Goal: Task Accomplishment & Management: Manage account settings

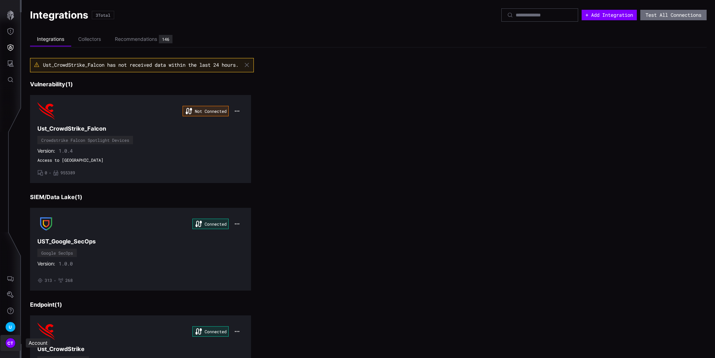
click at [10, 343] on span "CT" at bounding box center [10, 342] width 6 height 7
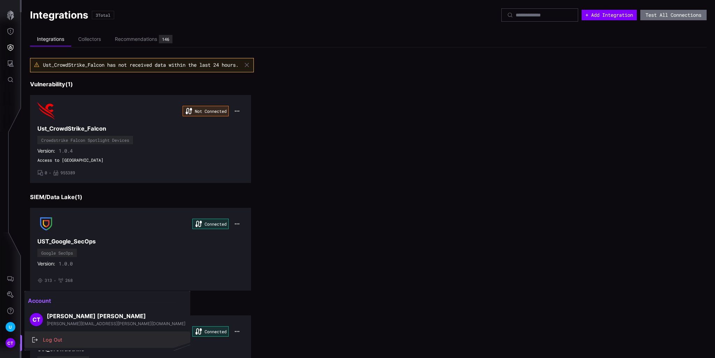
click at [64, 339] on div "Log Out" at bounding box center [110, 339] width 143 height 9
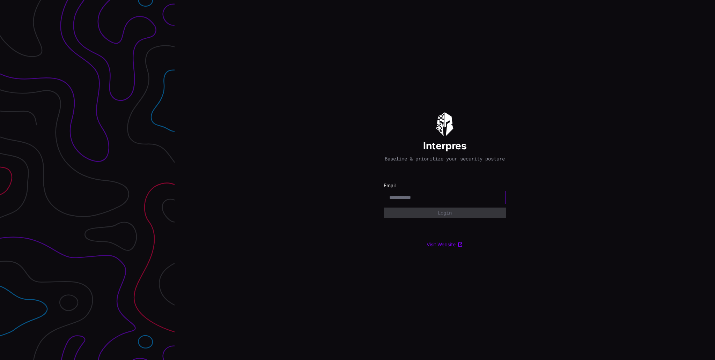
click at [418, 201] on input "email" at bounding box center [444, 197] width 111 height 6
type input "**********"
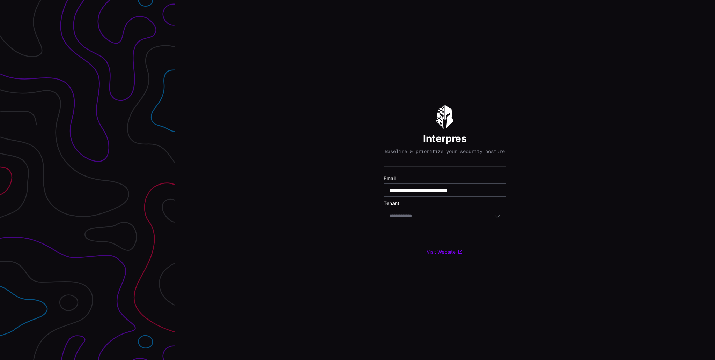
click at [416, 219] on input at bounding box center [407, 216] width 36 height 6
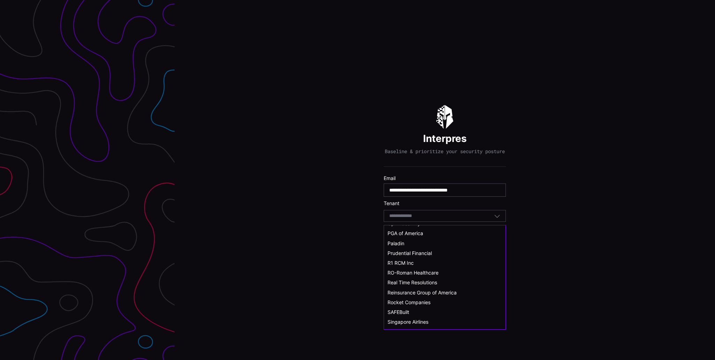
scroll to position [245, 0]
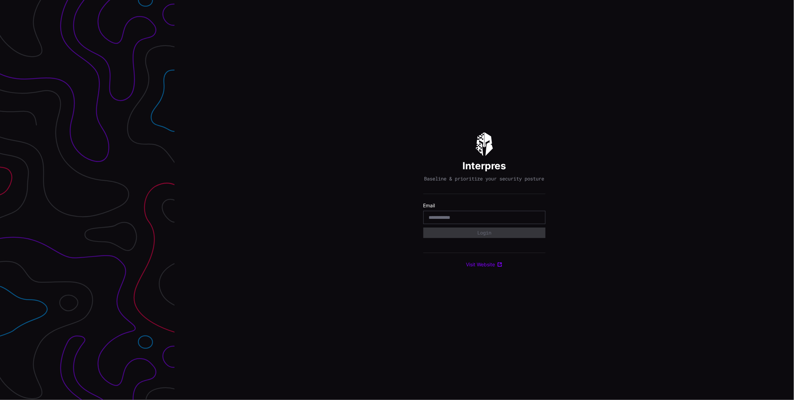
click at [474, 219] on input "email" at bounding box center [484, 217] width 111 height 6
type input "**********"
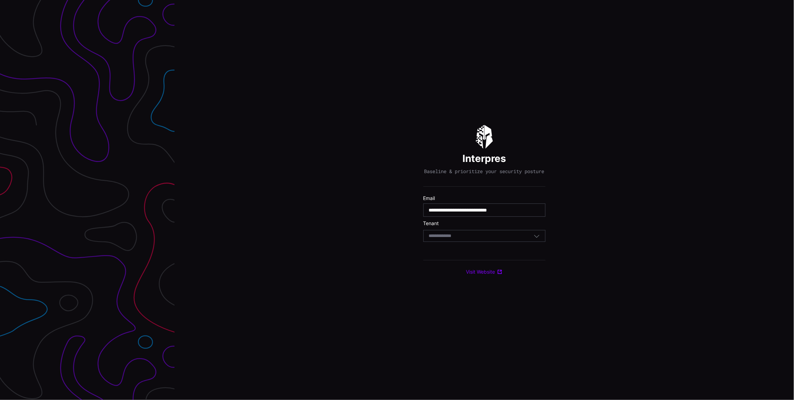
click at [454, 239] on input at bounding box center [447, 236] width 36 height 6
click at [455, 320] on span "Scan Global Logistics" at bounding box center [451, 319] width 49 height 6
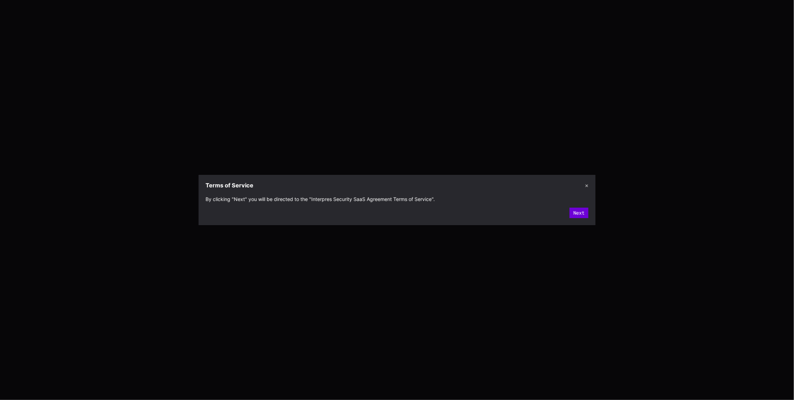
click at [576, 210] on button "Next" at bounding box center [579, 213] width 19 height 10
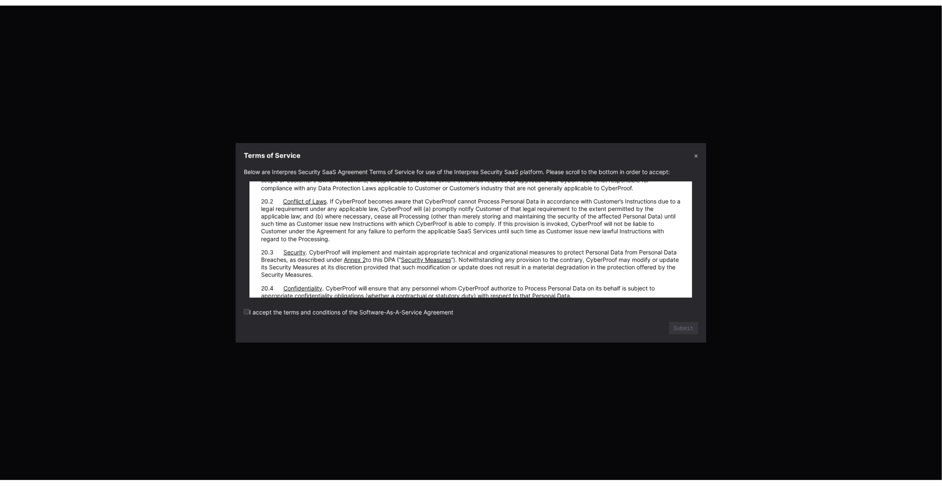
scroll to position [8448, 0]
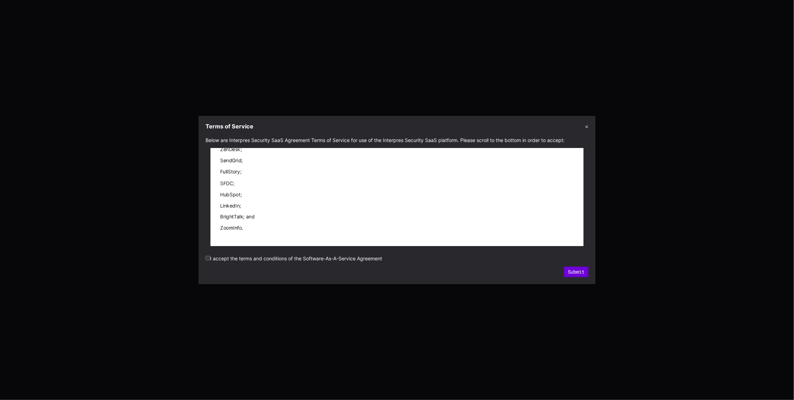
click at [580, 272] on button "Submit" at bounding box center [576, 272] width 24 height 10
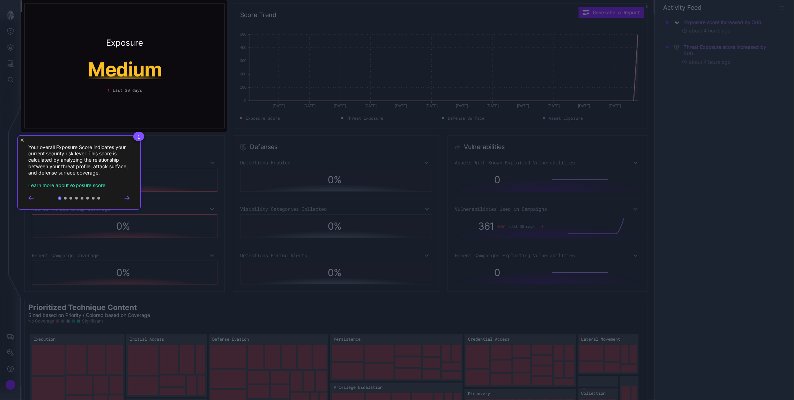
click at [21, 140] on icon "Close Tour" at bounding box center [22, 140] width 3 height 3
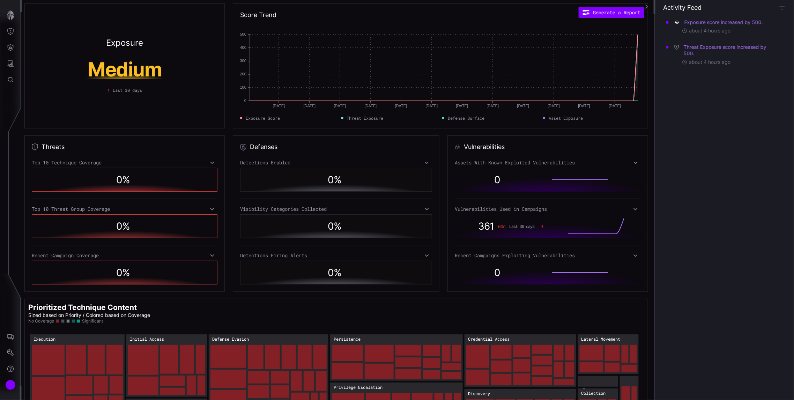
click at [792, 400] on div "Exposure score increased by 500. about 4 hours ago Threat Exposure score increa…" at bounding box center [724, 207] width 139 height 386
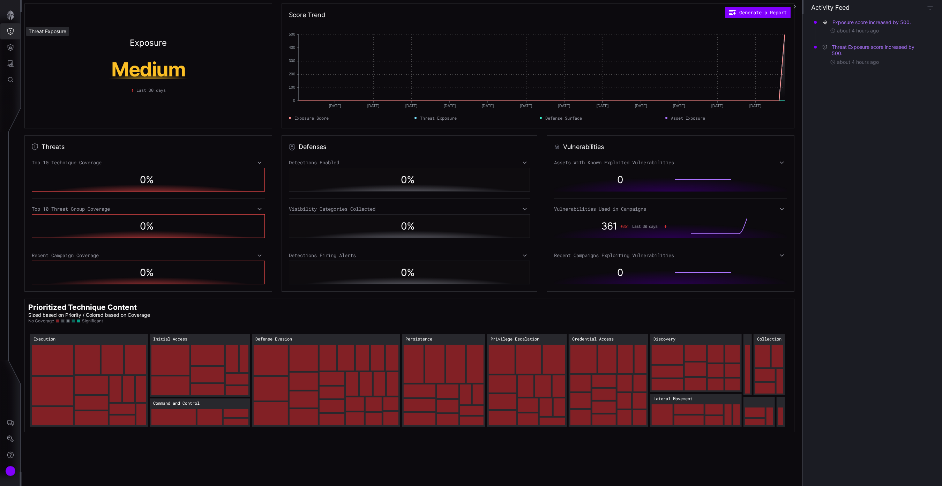
click at [7, 25] on button "Threat Exposure" at bounding box center [10, 31] width 20 height 16
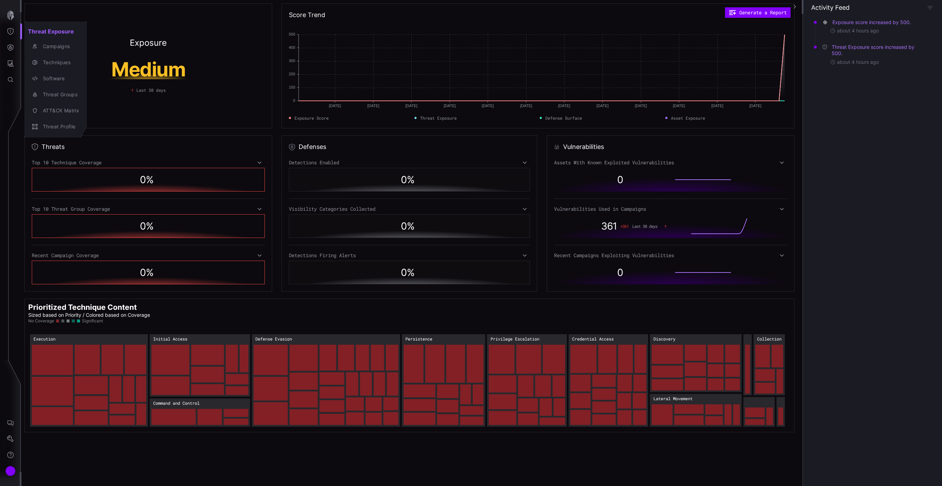
click at [12, 45] on div at bounding box center [471, 243] width 942 height 486
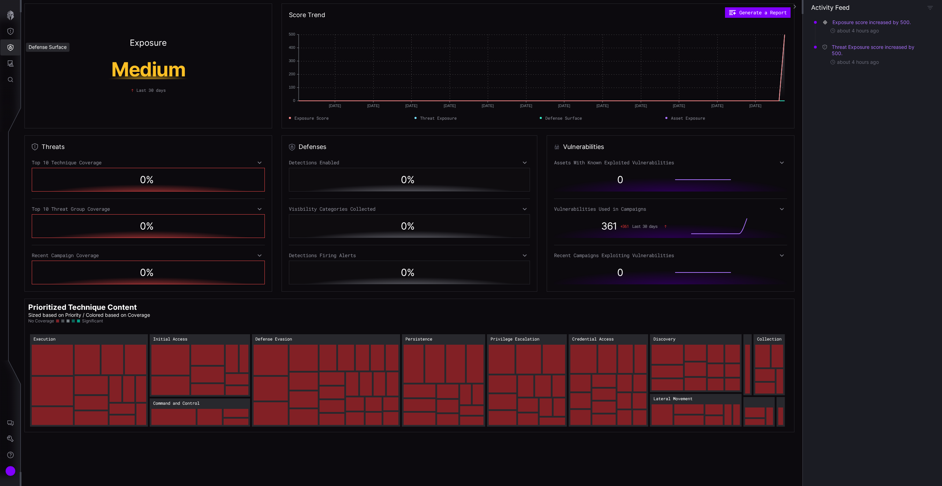
click at [8, 49] on icon "Defense Surface" at bounding box center [10, 47] width 7 height 7
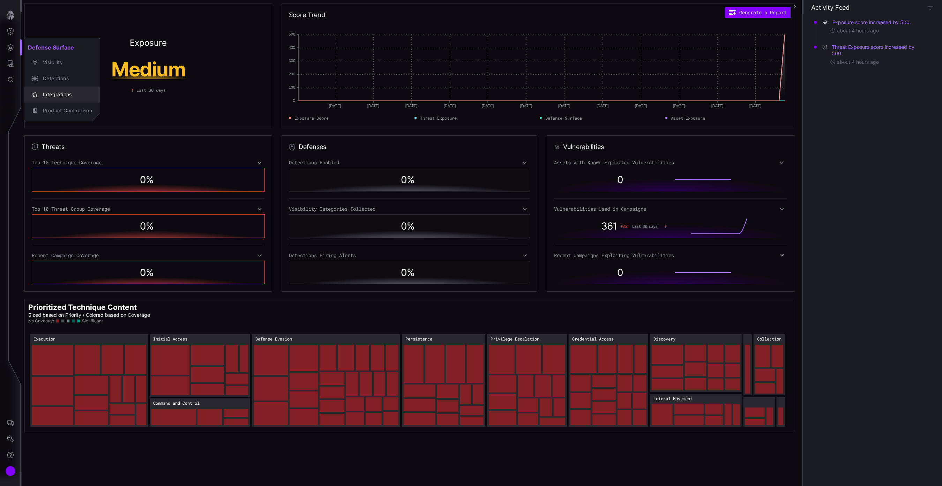
click at [58, 94] on div "Integrations" at bounding box center [65, 94] width 53 height 9
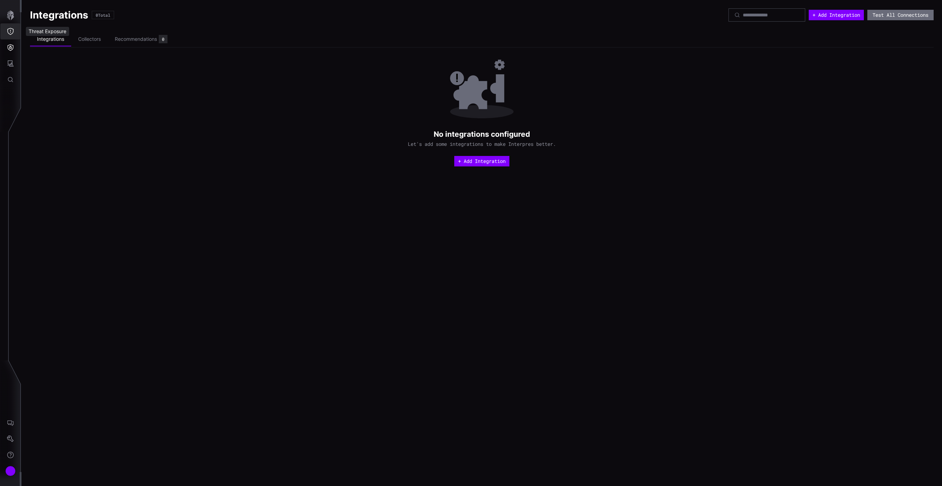
click at [13, 32] on icon "Threat Exposure" at bounding box center [10, 31] width 6 height 7
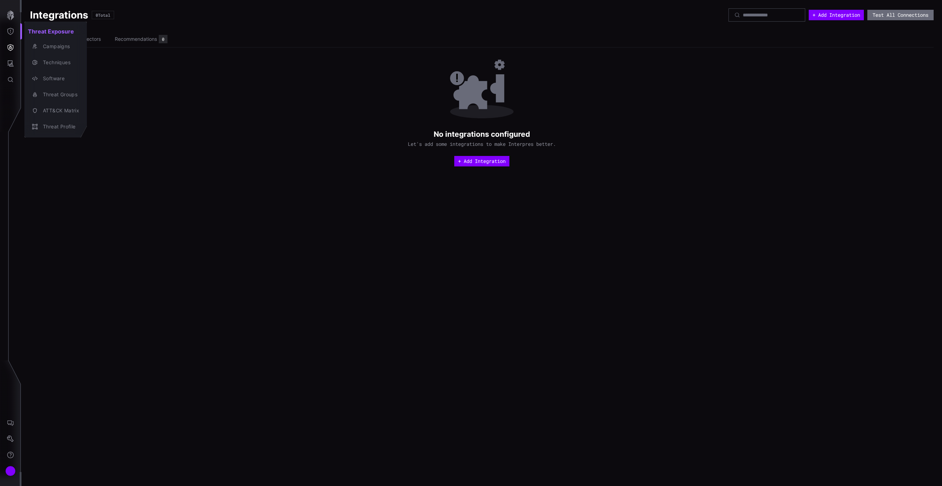
click at [39, 146] on div at bounding box center [471, 243] width 942 height 486
